Goal: Complete application form

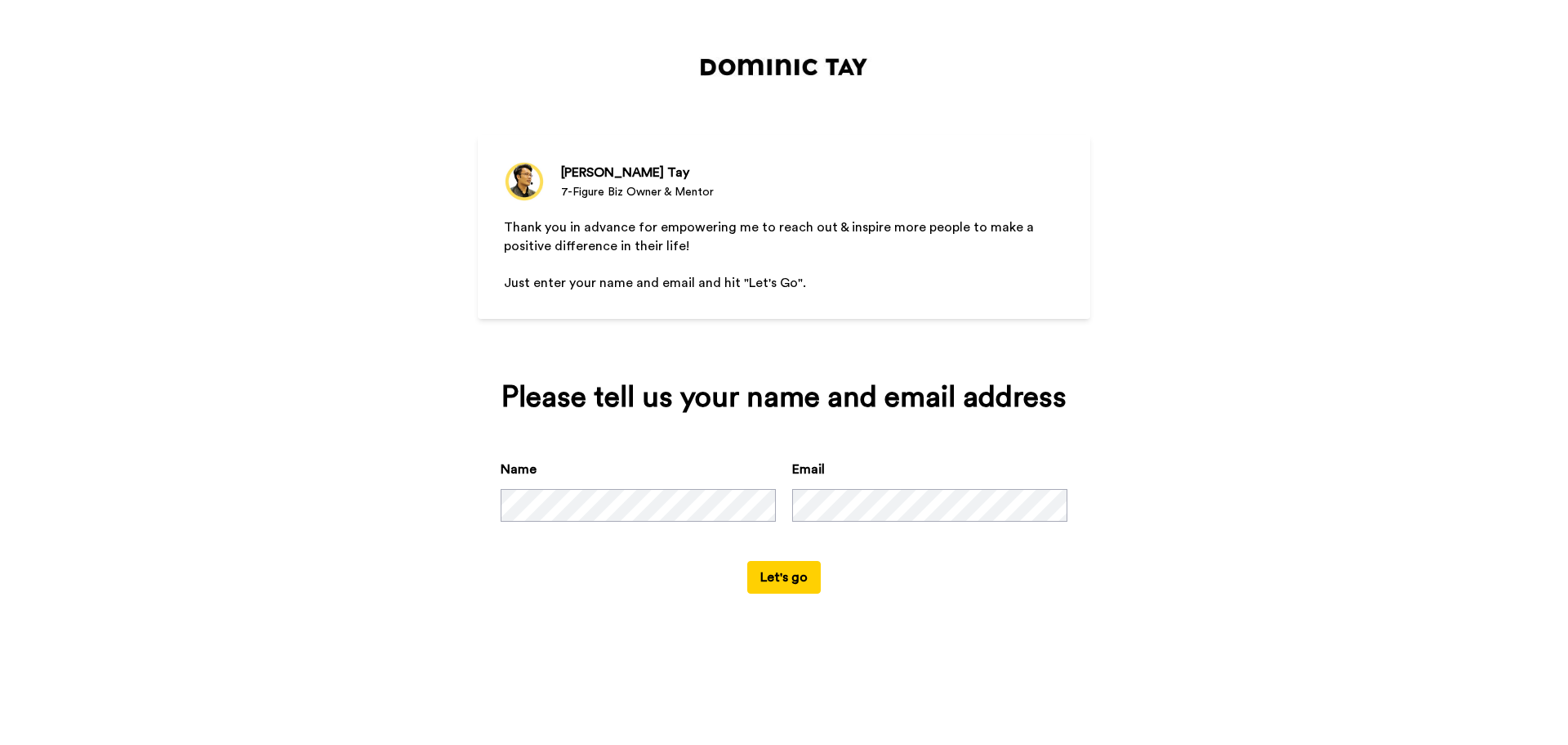
click at [1264, 438] on div "[PERSON_NAME] 7-Figure Biz Owner & Mentor Thank you in advance for empowering m…" at bounding box center [784, 372] width 1568 height 745
click at [780, 578] on button "Let's go" at bounding box center [784, 577] width 73 height 33
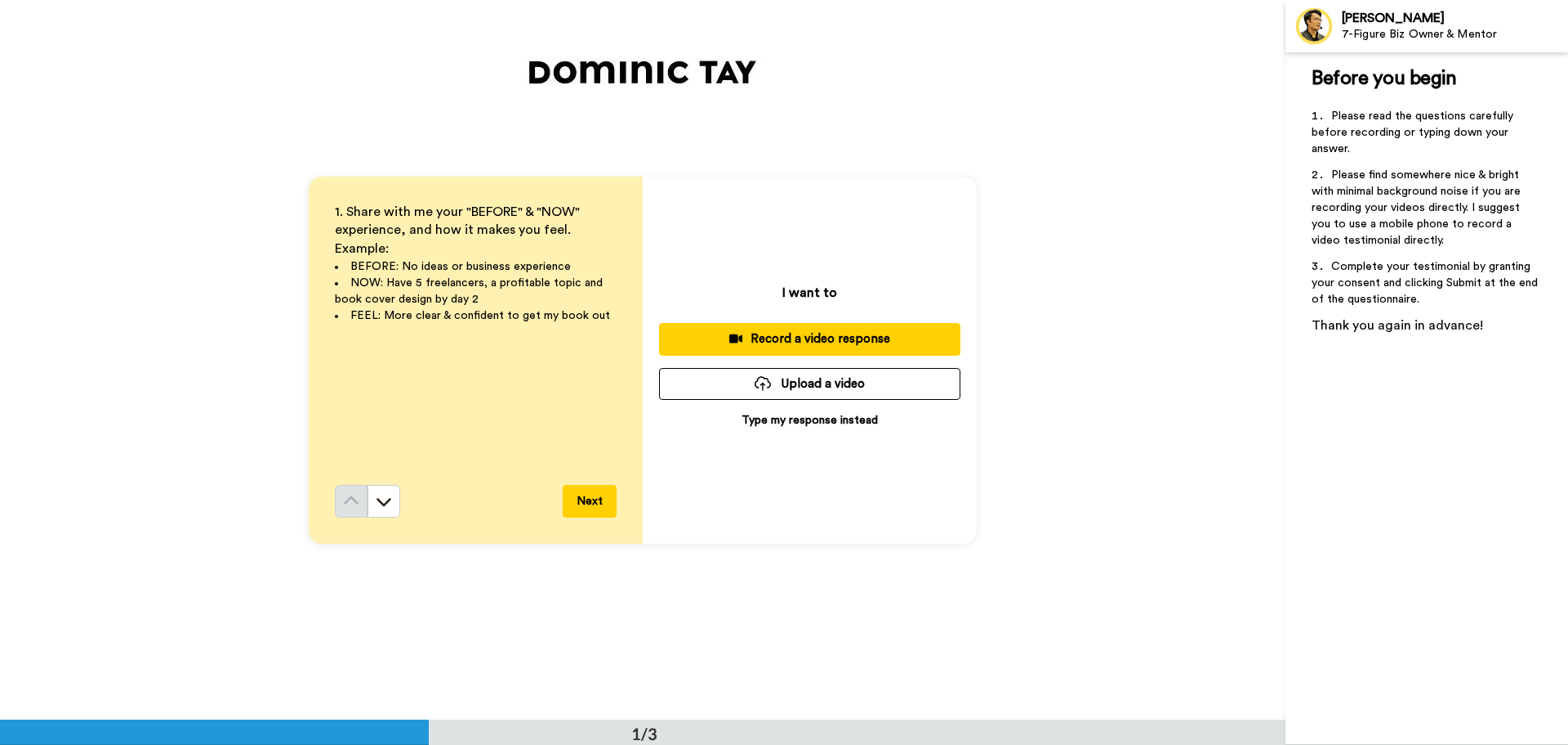
click at [821, 416] on p "Type my response instead" at bounding box center [810, 419] width 136 height 17
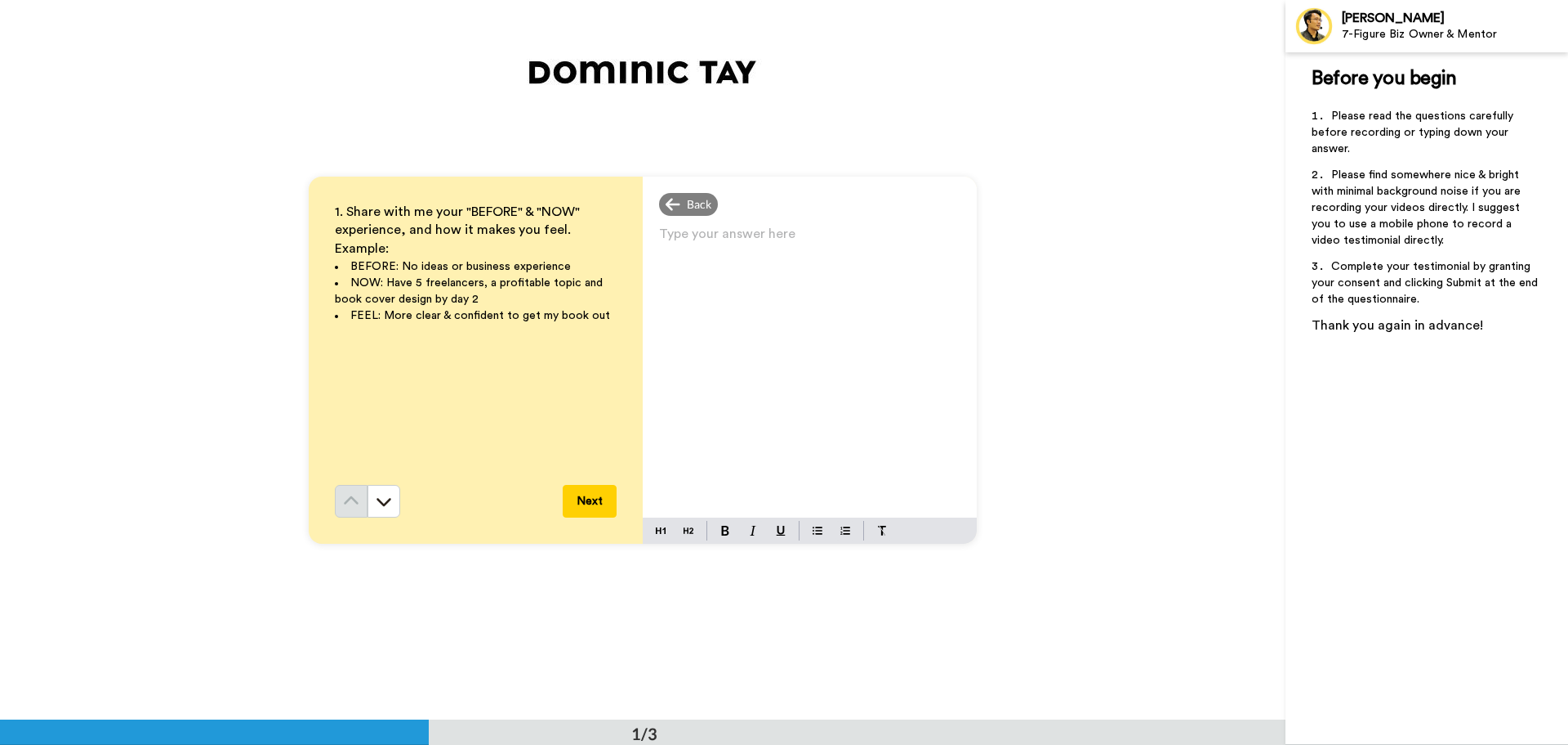
click at [660, 229] on p "Type your answer here ﻿" at bounding box center [809, 240] width 301 height 22
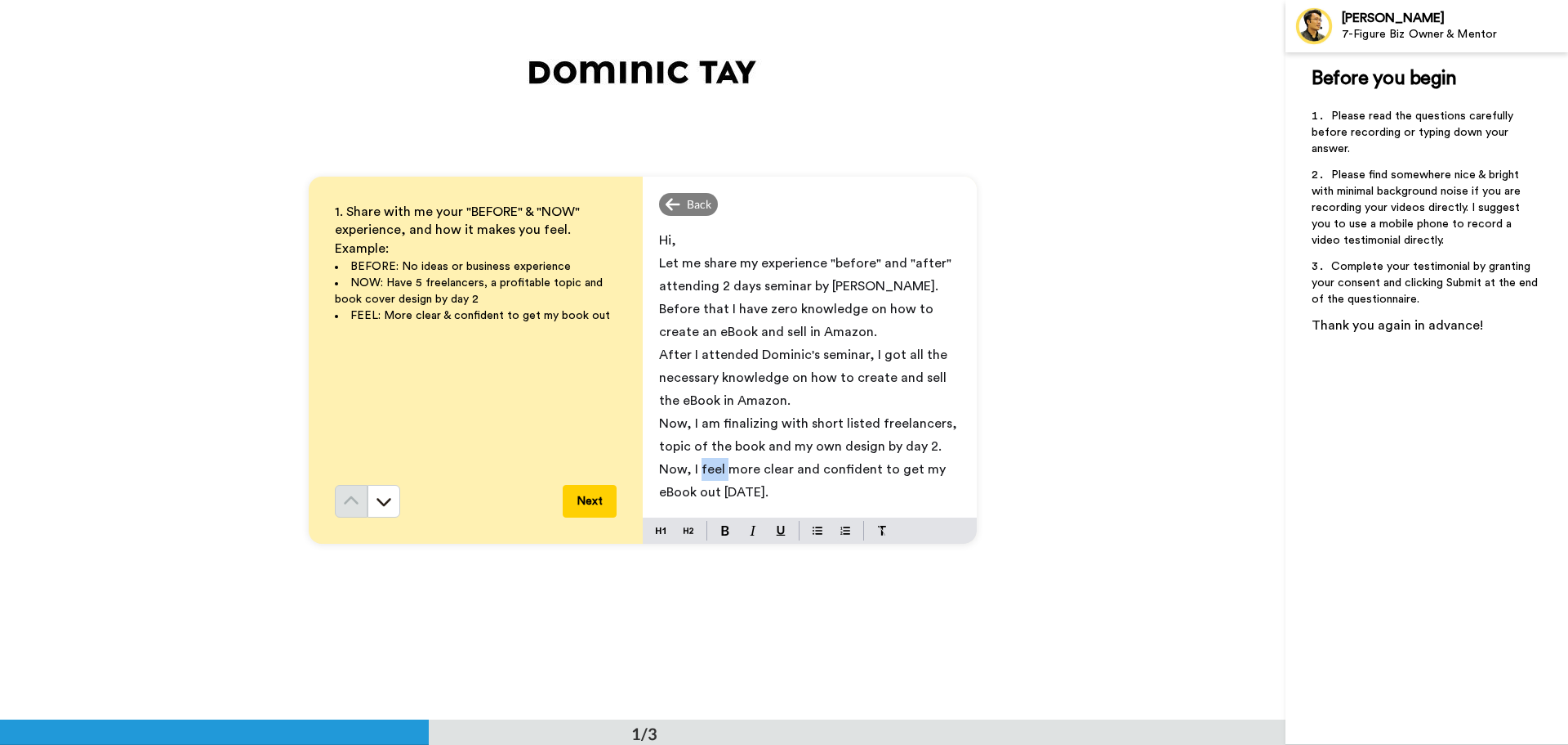
drag, startPoint x: 720, startPoint y: 470, endPoint x: 699, endPoint y: 470, distance: 21.0
click at [696, 468] on span "Now, I feel more clear and confident to get my eBook out [DATE]." at bounding box center [804, 480] width 290 height 36
click at [825, 472] on span "Now, I am seeing more clear and confident to get my eBook out [DATE]." at bounding box center [799, 480] width 282 height 36
click at [863, 496] on p "Now, I am seeing more clear path and confident to get my eBook out [DATE]." at bounding box center [809, 480] width 301 height 46
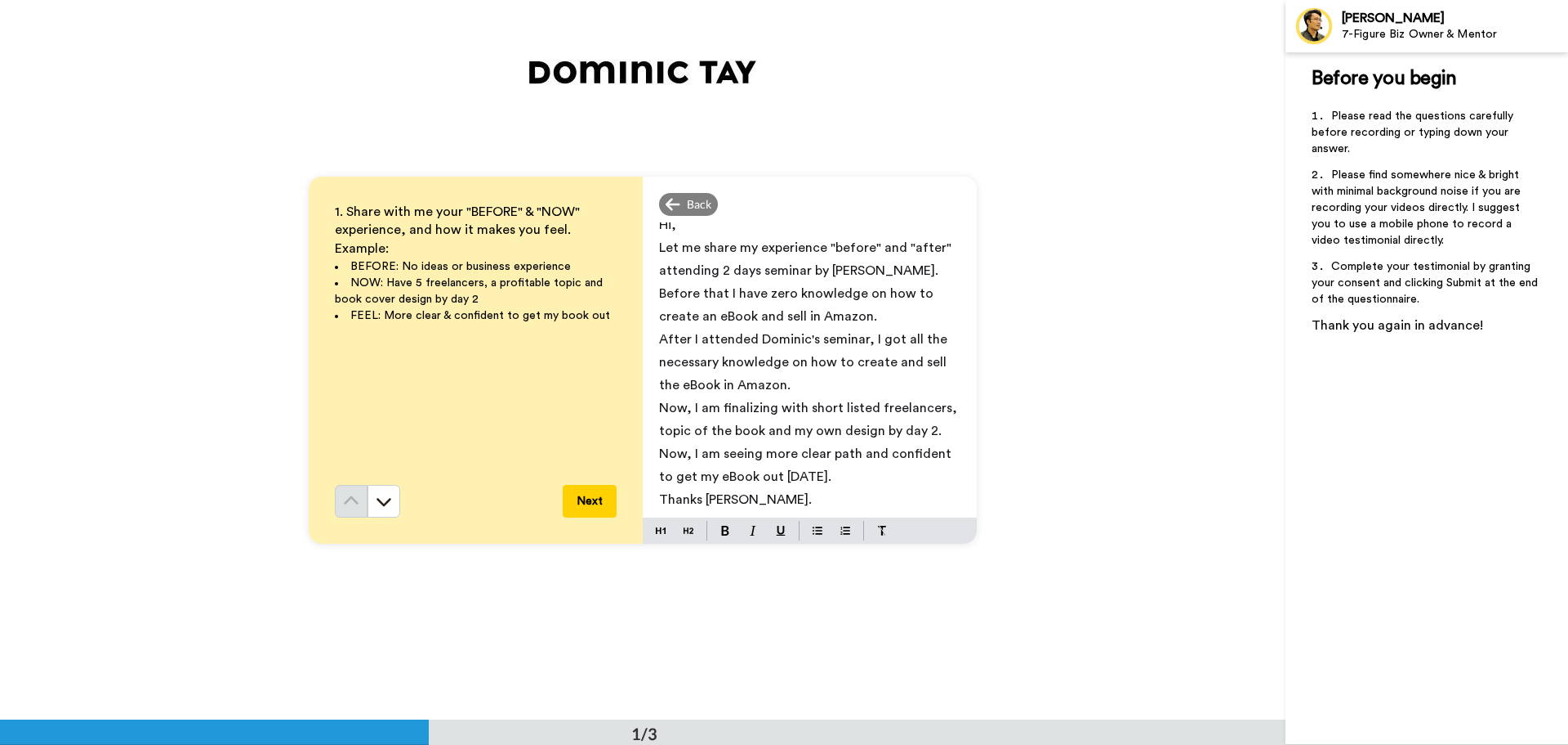
click at [584, 504] on button "Next" at bounding box center [589, 501] width 54 height 33
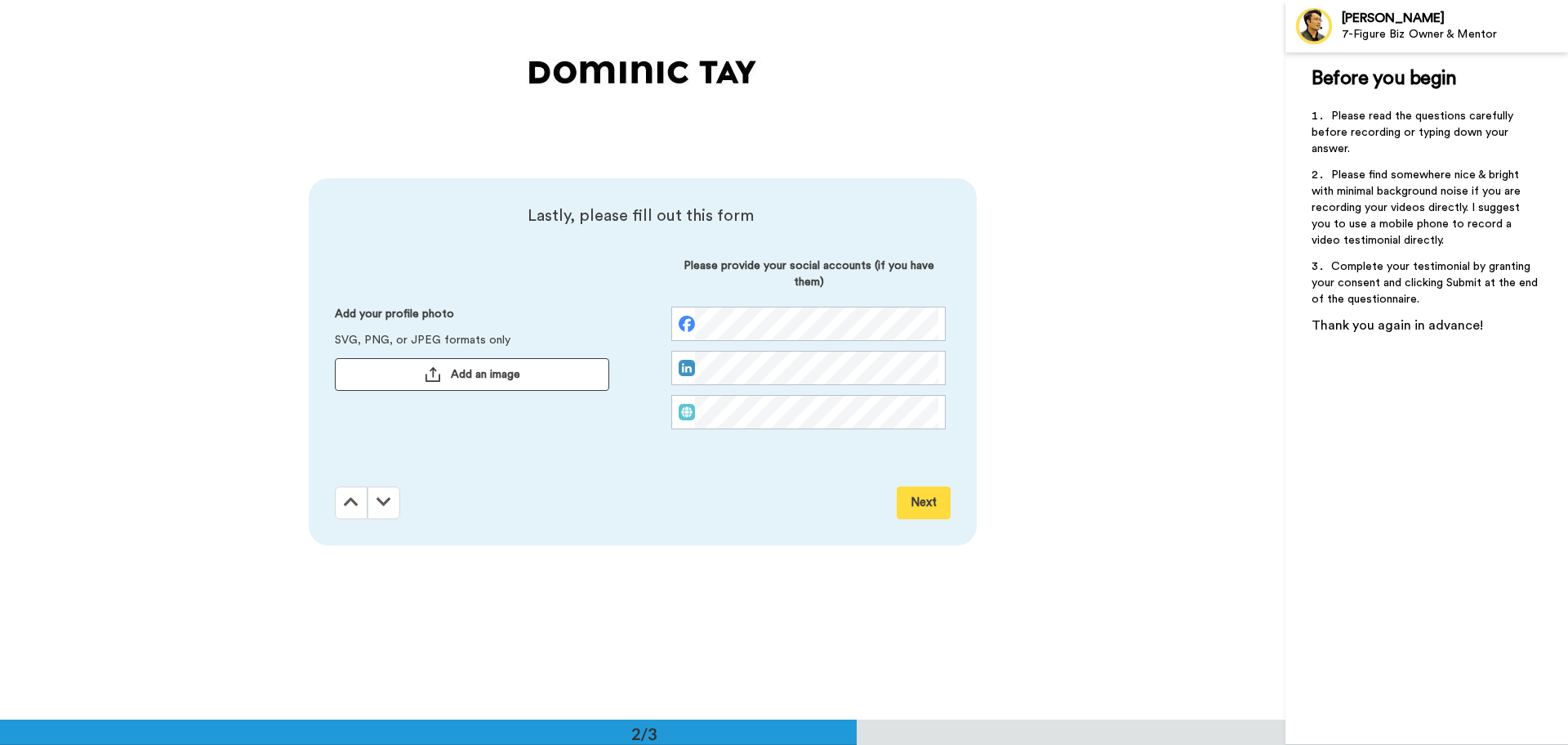
scroll to position [720, 0]
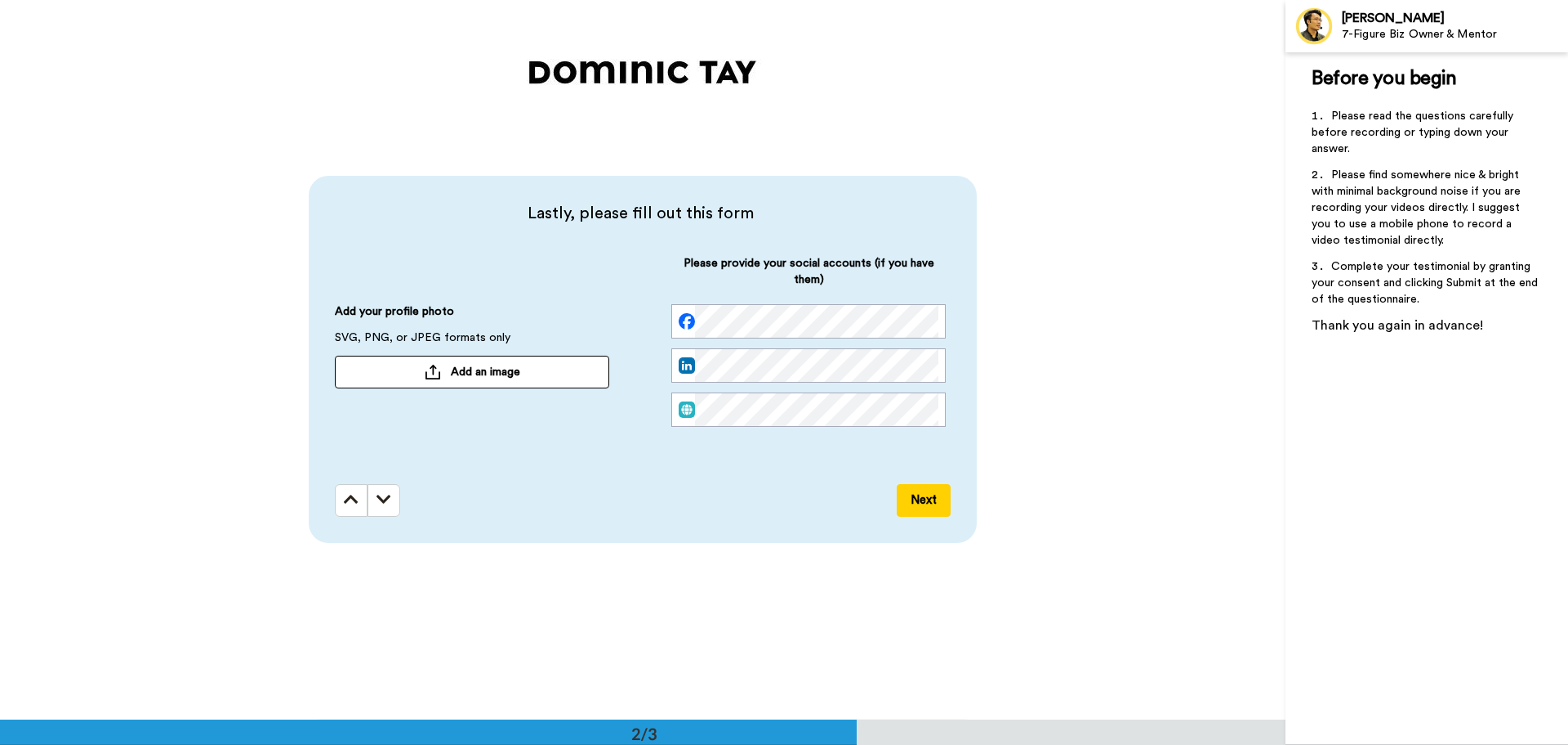
click at [466, 369] on span "Add an image" at bounding box center [485, 372] width 69 height 17
click at [467, 371] on span "Add an image" at bounding box center [485, 372] width 69 height 17
click at [622, 459] on div "Lastly, please fill out this form Add your profile photo SVG, PNG, or JPEG form…" at bounding box center [647, 334] width 624 height 265
click at [911, 498] on button "Next" at bounding box center [923, 500] width 54 height 33
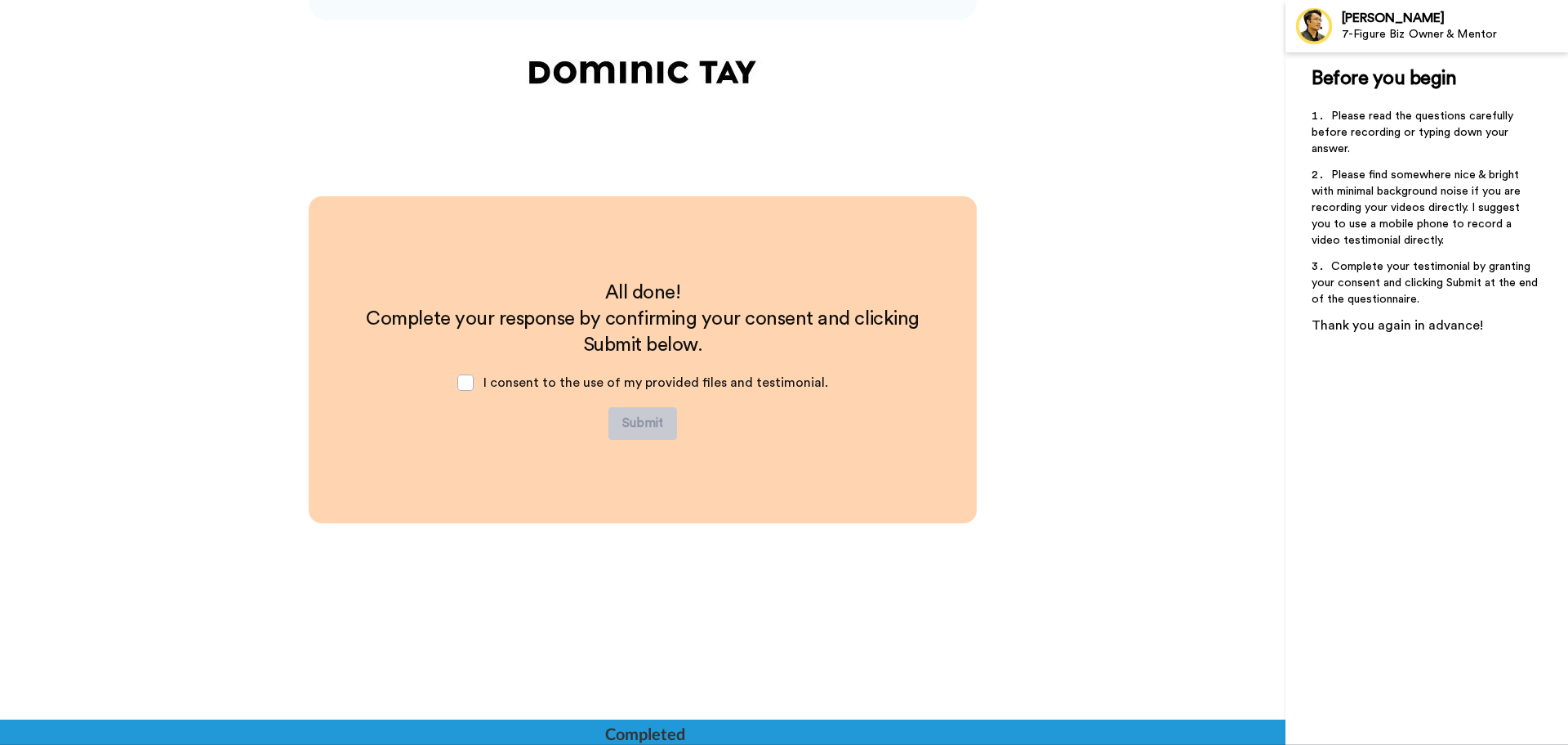
scroll to position [1243, 0]
click at [463, 378] on span at bounding box center [465, 381] width 17 height 17
click at [646, 423] on button "Submit" at bounding box center [642, 423] width 68 height 33
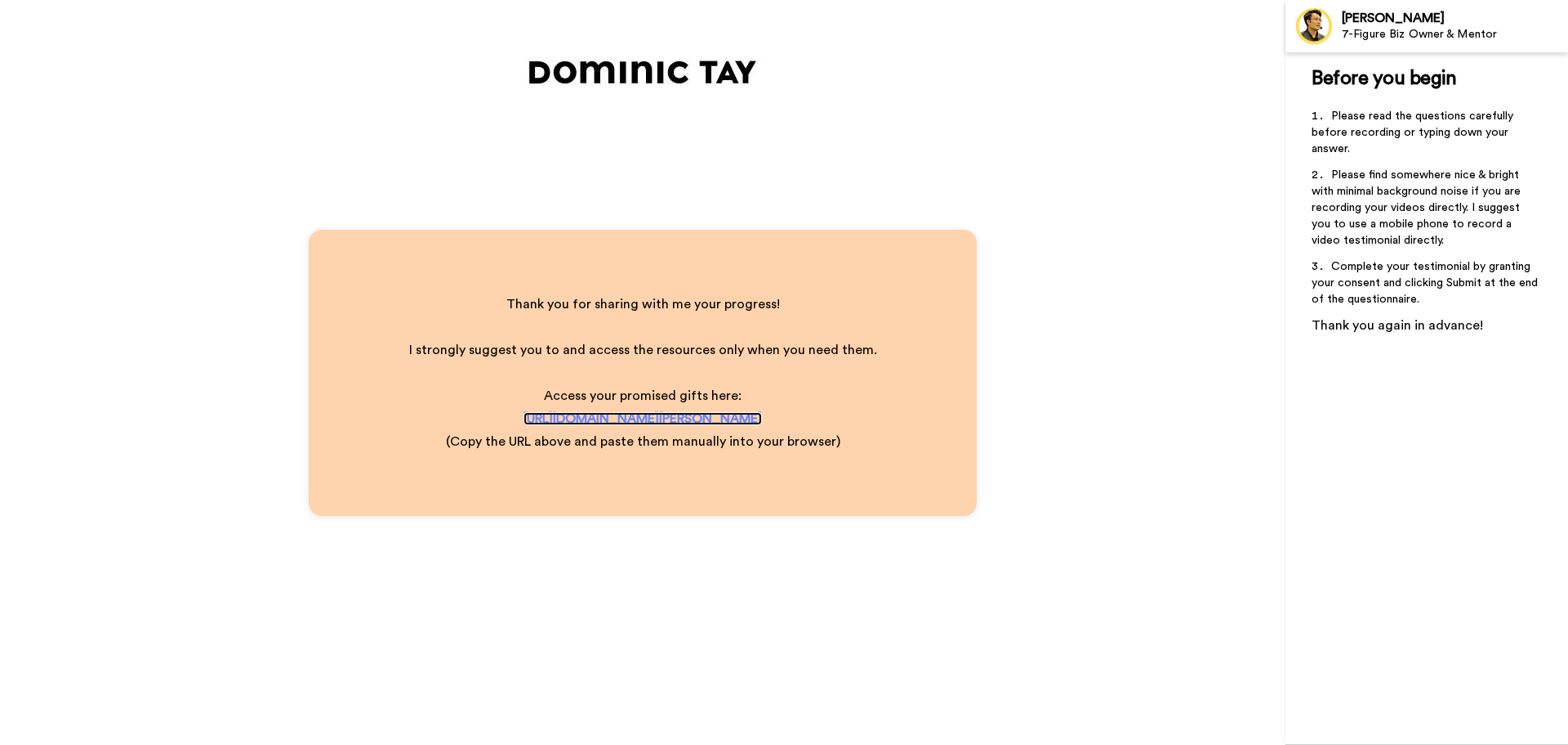
click at [651, 417] on span "[URL][DOMAIN_NAME][PERSON_NAME]" at bounding box center [642, 417] width 239 height 13
